Goal: Navigation & Orientation: Find specific page/section

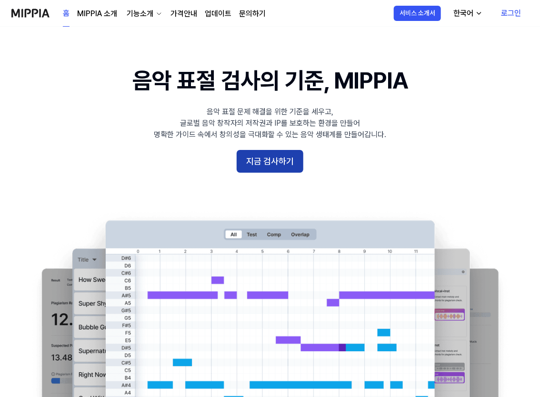
click at [259, 164] on button "지금 검사하기" at bounding box center [270, 161] width 67 height 23
click at [505, 15] on link "로그인" at bounding box center [510, 13] width 35 height 27
click at [515, 10] on link "로그인" at bounding box center [510, 13] width 35 height 27
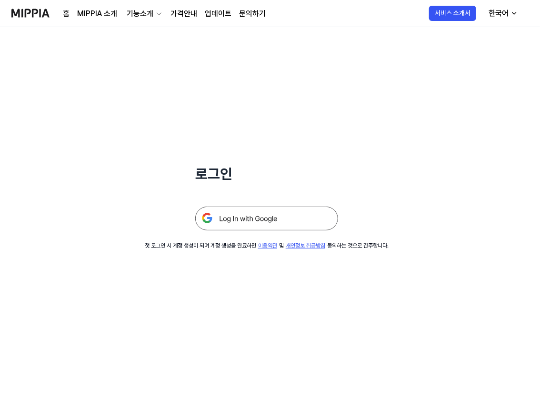
click at [275, 220] on img at bounding box center [266, 219] width 143 height 24
click at [254, 16] on link "문의하기" at bounding box center [252, 13] width 27 height 11
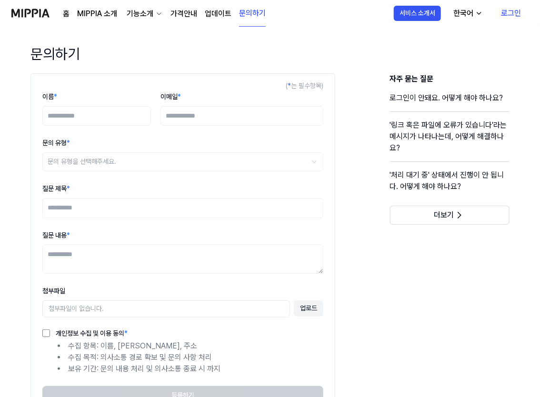
click at [150, 15] on div "기능소개" at bounding box center [140, 13] width 30 height 11
click at [190, 9] on link "가격안내" at bounding box center [183, 13] width 27 height 11
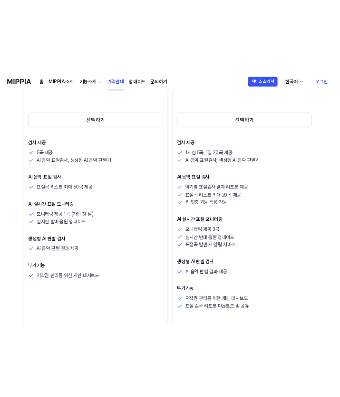
scroll to position [202, 0]
